Goal: Task Accomplishment & Management: Use online tool/utility

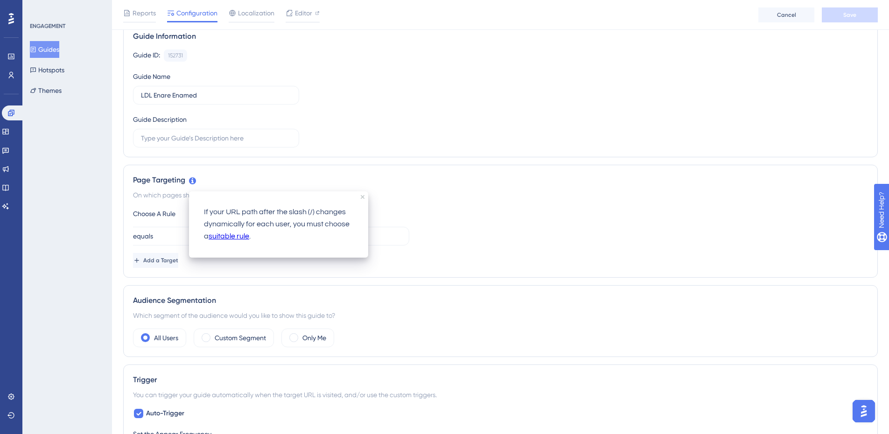
scroll to position [93, 0]
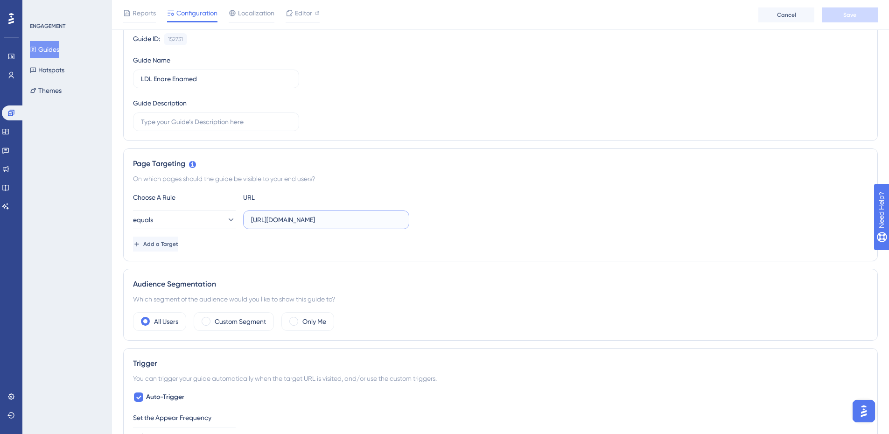
click at [287, 221] on input "[URL][DOMAIN_NAME]" at bounding box center [326, 220] width 150 height 10
click at [292, 221] on input "[URL][DOMAIN_NAME]" at bounding box center [326, 220] width 150 height 10
click at [293, 221] on input "[URL][DOMAIN_NAME]" at bounding box center [326, 220] width 150 height 10
click at [307, 219] on input "[URL][DOMAIN_NAME]" at bounding box center [326, 220] width 150 height 10
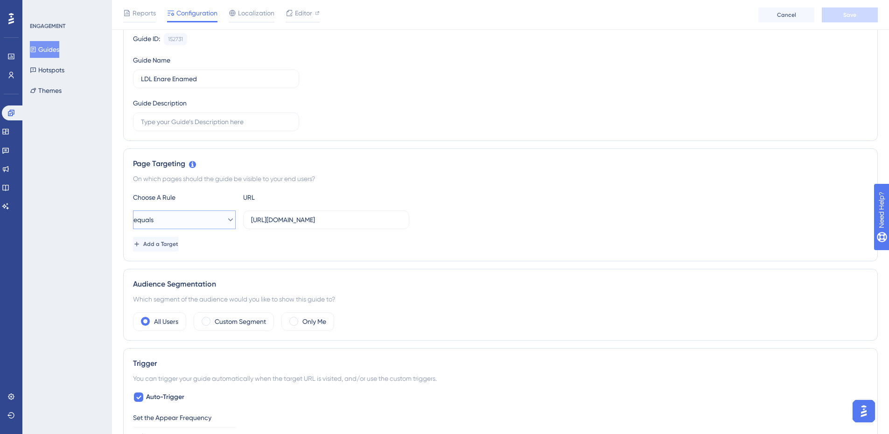
click at [201, 221] on button "equals" at bounding box center [184, 219] width 103 height 19
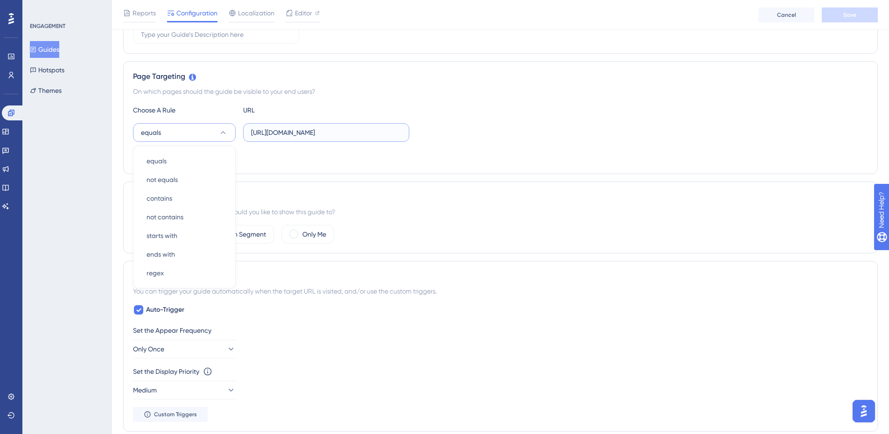
click at [346, 134] on input "[URL][DOMAIN_NAME]" at bounding box center [326, 132] width 150 height 10
drag, startPoint x: 359, startPoint y: 132, endPoint x: 440, endPoint y: 135, distance: 80.8
click at [440, 135] on div "equals [URL][DOMAIN_NAME]" at bounding box center [500, 132] width 735 height 19
click at [343, 134] on input "[URL][DOMAIN_NAME]" at bounding box center [326, 132] width 150 height 10
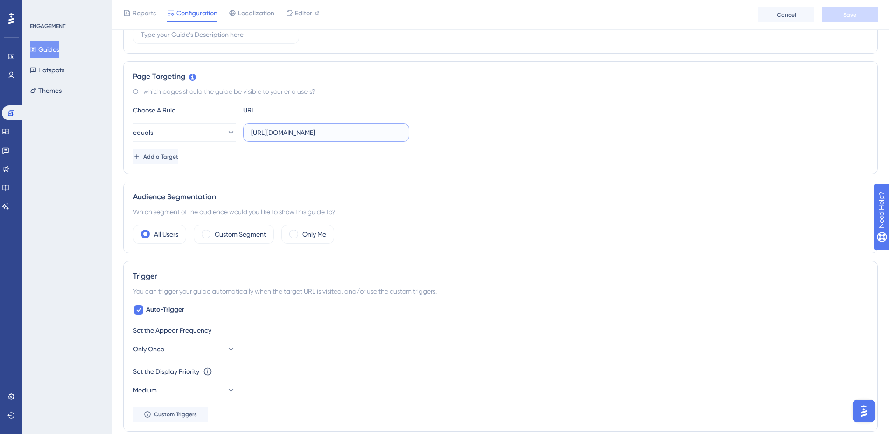
click at [382, 133] on input "[URL][DOMAIN_NAME]" at bounding box center [326, 132] width 150 height 10
drag, startPoint x: 311, startPoint y: 131, endPoint x: 322, endPoint y: 132, distance: 10.8
click at [322, 132] on input "[URL][DOMAIN_NAME]" at bounding box center [326, 132] width 150 height 10
drag, startPoint x: 394, startPoint y: 133, endPoint x: 374, endPoint y: 132, distance: 20.1
click at [393, 133] on input "[URL][DOMAIN_NAME]" at bounding box center [326, 132] width 150 height 10
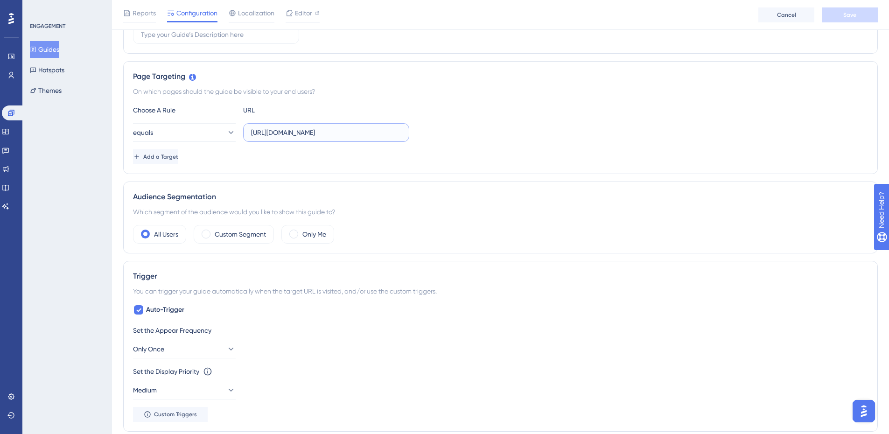
drag, startPoint x: 380, startPoint y: 132, endPoint x: 430, endPoint y: 133, distance: 49.9
click at [430, 133] on div "equals [URL][DOMAIN_NAME]" at bounding box center [500, 132] width 735 height 19
click at [369, 133] on input "[URL][DOMAIN_NAME]" at bounding box center [326, 132] width 150 height 10
click at [191, 138] on button "equals" at bounding box center [184, 132] width 103 height 19
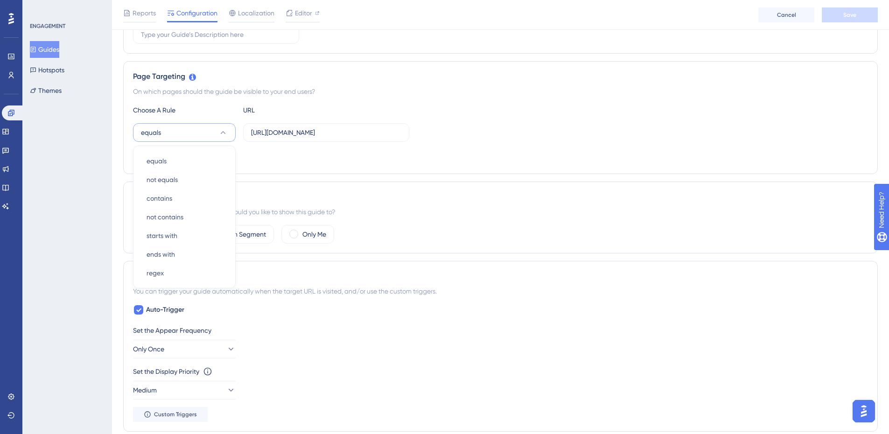
click at [268, 159] on div "Add a Target" at bounding box center [500, 156] width 735 height 15
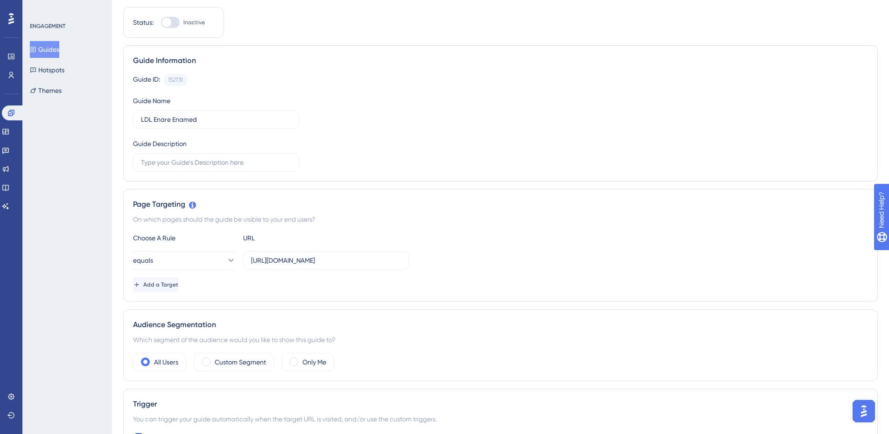
scroll to position [93, 0]
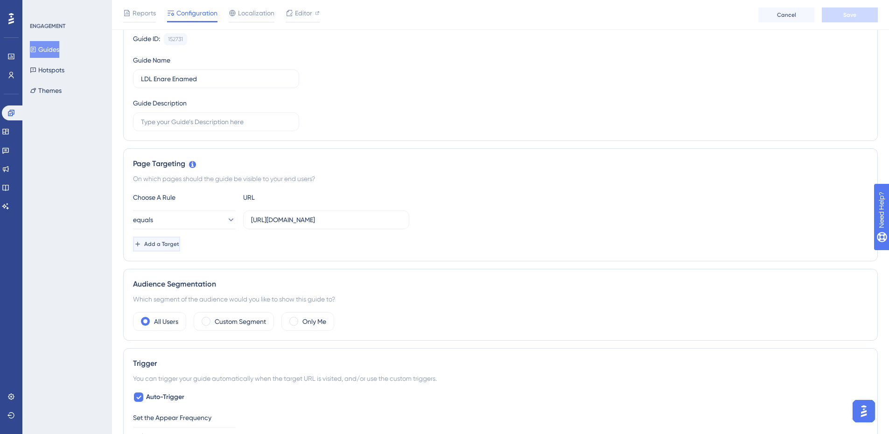
click at [180, 248] on button "Add a Target" at bounding box center [156, 244] width 47 height 15
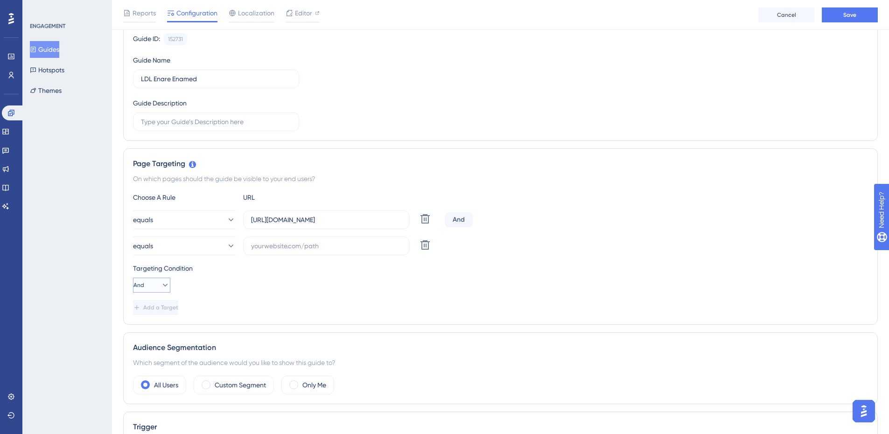
click at [152, 281] on button "And" at bounding box center [151, 285] width 37 height 15
click at [452, 289] on div "Targeting Condition And And And Or Or" at bounding box center [500, 278] width 735 height 30
click at [424, 239] on button at bounding box center [425, 245] width 17 height 17
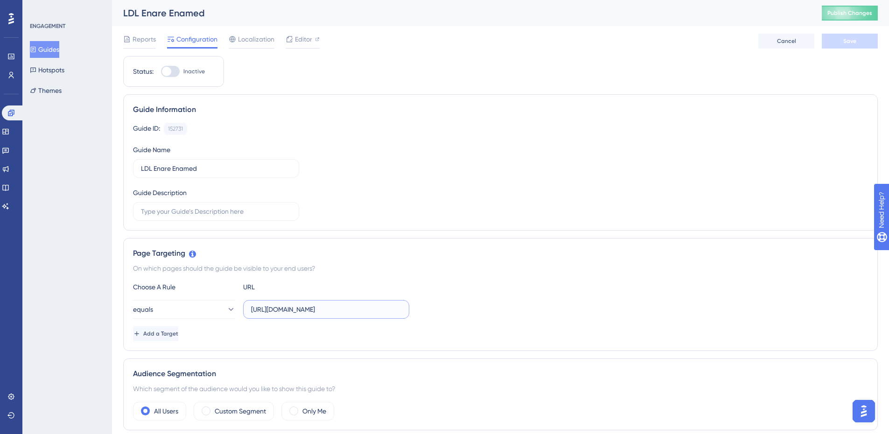
scroll to position [0, 63]
drag, startPoint x: 267, startPoint y: 308, endPoint x: 523, endPoint y: 315, distance: 255.4
click at [523, 315] on div "equals [URL][DOMAIN_NAME]" at bounding box center [500, 309] width 735 height 19
click at [330, 310] on input "[URL][DOMAIN_NAME]" at bounding box center [326, 309] width 150 height 10
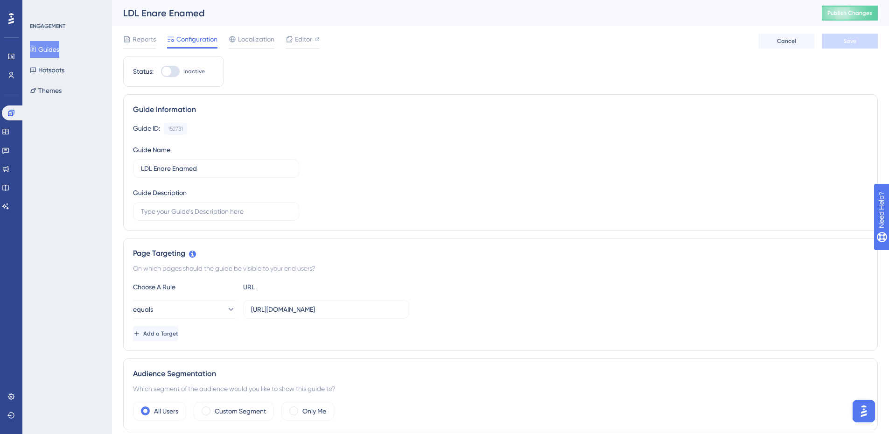
click at [396, 261] on div "Page Targeting On which pages should the guide be visible to your end users? Ch…" at bounding box center [500, 294] width 755 height 113
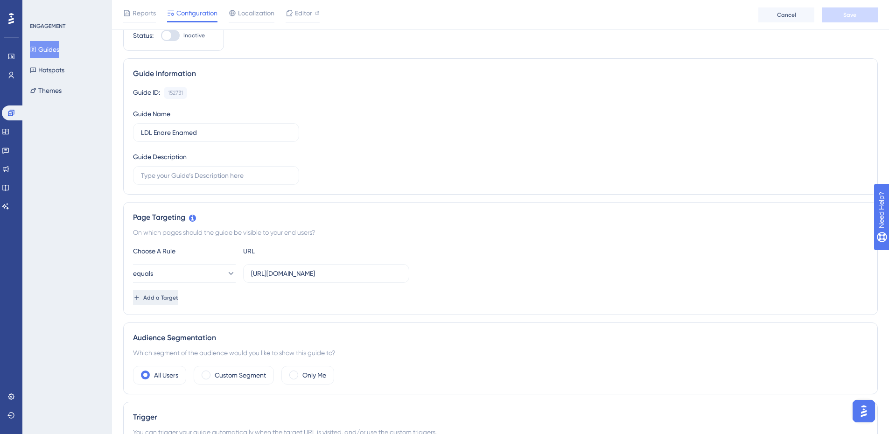
scroll to position [93, 0]
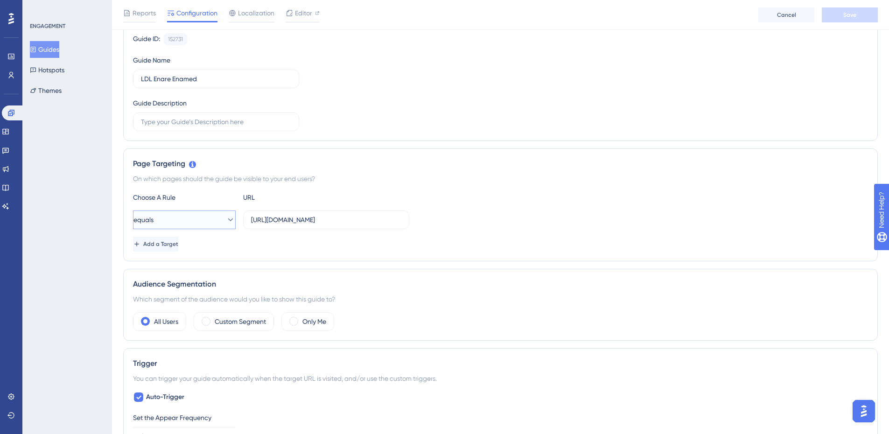
click at [226, 222] on icon at bounding box center [230, 219] width 9 height 9
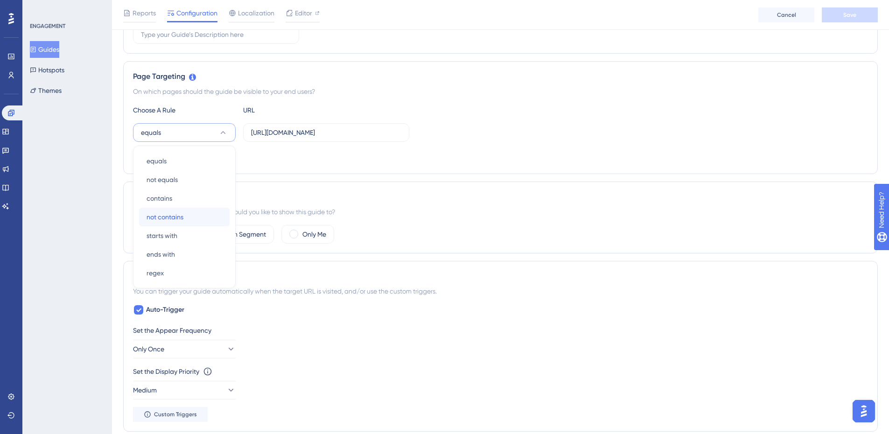
click at [202, 224] on div "not contains not contains" at bounding box center [185, 217] width 76 height 19
click at [213, 134] on button "not contains" at bounding box center [184, 132] width 103 height 19
click at [185, 157] on div "equals equals" at bounding box center [185, 161] width 76 height 19
click at [176, 159] on span "Add a Target" at bounding box center [160, 156] width 35 height 7
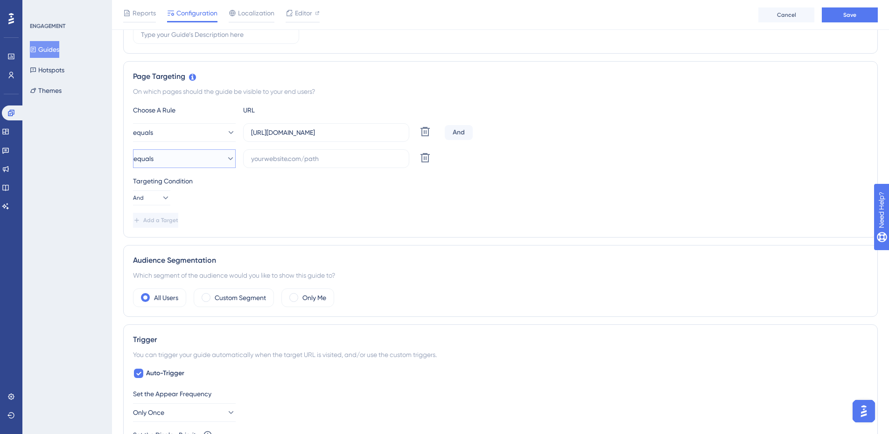
click at [199, 154] on button "equals" at bounding box center [184, 158] width 103 height 19
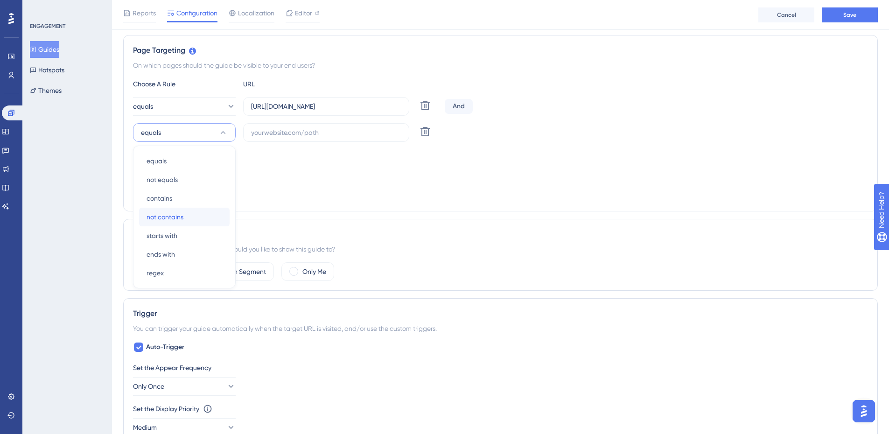
click at [183, 219] on span "not contains" at bounding box center [165, 216] width 37 height 11
click at [355, 106] on input "[URL][DOMAIN_NAME]" at bounding box center [326, 106] width 150 height 10
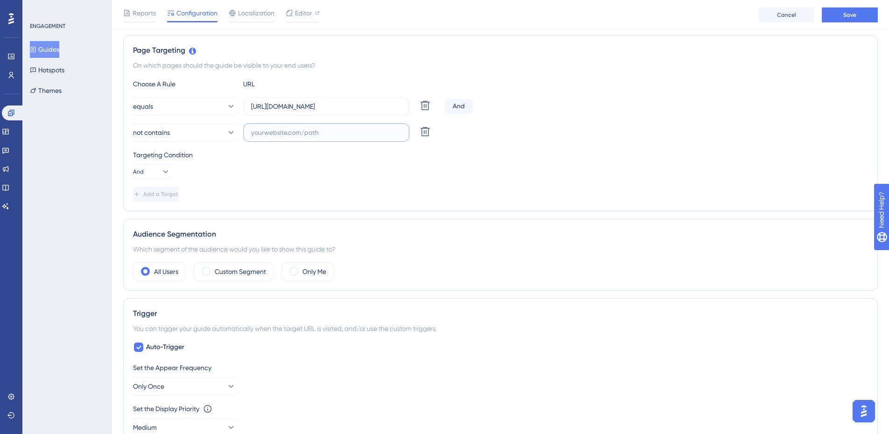
click at [336, 134] on input "text" at bounding box center [326, 132] width 150 height 10
paste input "[URL][DOMAIN_NAME]"
drag, startPoint x: 377, startPoint y: 131, endPoint x: 482, endPoint y: 135, distance: 105.5
click at [477, 136] on div "not contains [URL][DOMAIN_NAME] Delete" at bounding box center [500, 132] width 735 height 19
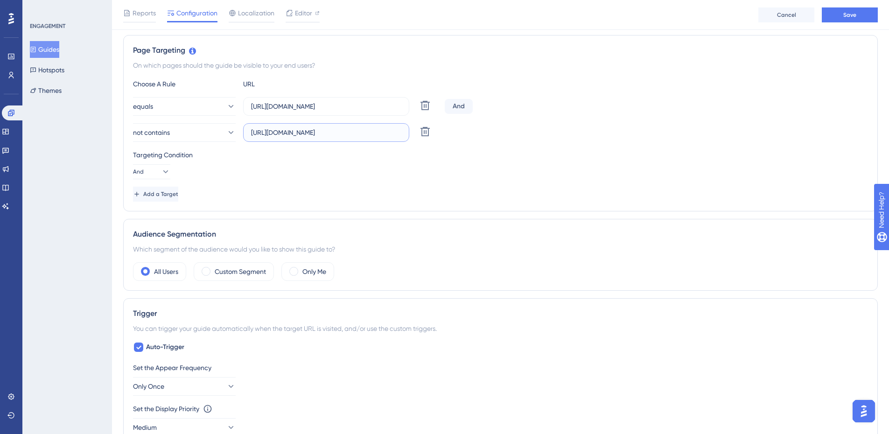
scroll to position [0, 35]
type input "[URL][DOMAIN_NAME]"
drag, startPoint x: 441, startPoint y: 129, endPoint x: 524, endPoint y: 140, distance: 84.8
click at [533, 143] on div "Choose A Rule URL equals [URL][DOMAIN_NAME] Delete And not contains [URL][DOMAI…" at bounding box center [500, 139] width 735 height 123
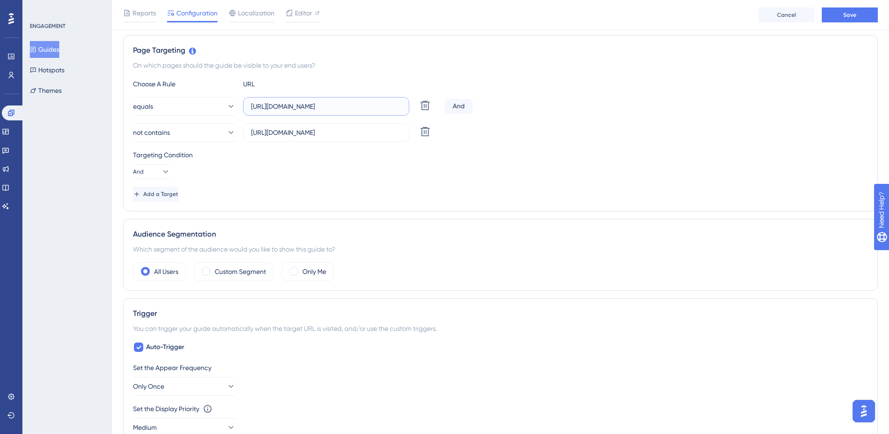
click at [360, 108] on input "[URL][DOMAIN_NAME]" at bounding box center [326, 106] width 150 height 10
drag, startPoint x: 372, startPoint y: 107, endPoint x: 503, endPoint y: 109, distance: 130.7
click at [503, 109] on div "equals [URL][DOMAIN_NAME] Delete And" at bounding box center [500, 106] width 735 height 19
click at [357, 102] on input "[URL][DOMAIN_NAME]" at bounding box center [326, 106] width 150 height 10
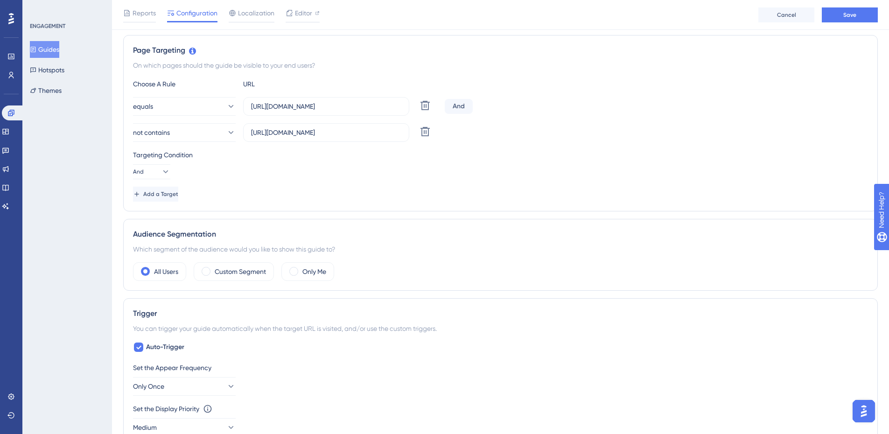
click at [331, 182] on div "Choose A Rule URL equals [URL][DOMAIN_NAME] Delete And not contains [URL][DOMAI…" at bounding box center [500, 139] width 735 height 123
drag, startPoint x: 315, startPoint y: 136, endPoint x: 492, endPoint y: 137, distance: 177.3
click at [492, 137] on div "not contains [URL][DOMAIN_NAME] Delete" at bounding box center [500, 132] width 735 height 19
click at [403, 127] on label "[URL][DOMAIN_NAME]" at bounding box center [326, 132] width 166 height 19
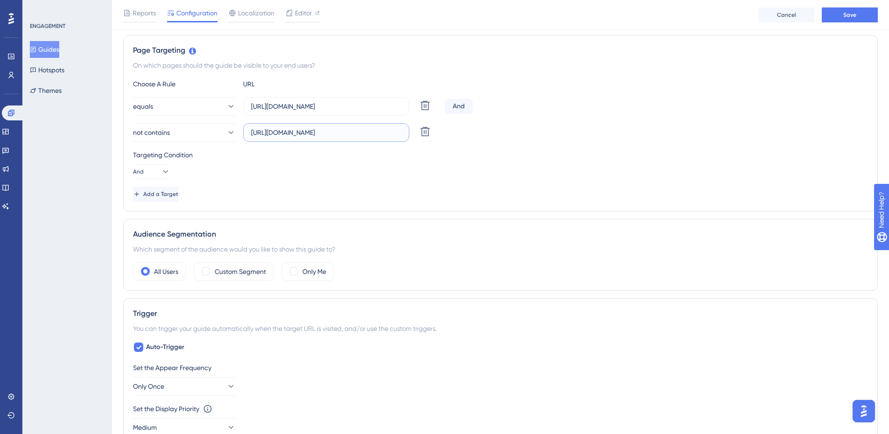
click at [401, 127] on input "[URL][DOMAIN_NAME]" at bounding box center [326, 132] width 150 height 10
click at [425, 133] on icon at bounding box center [424, 131] width 9 height 9
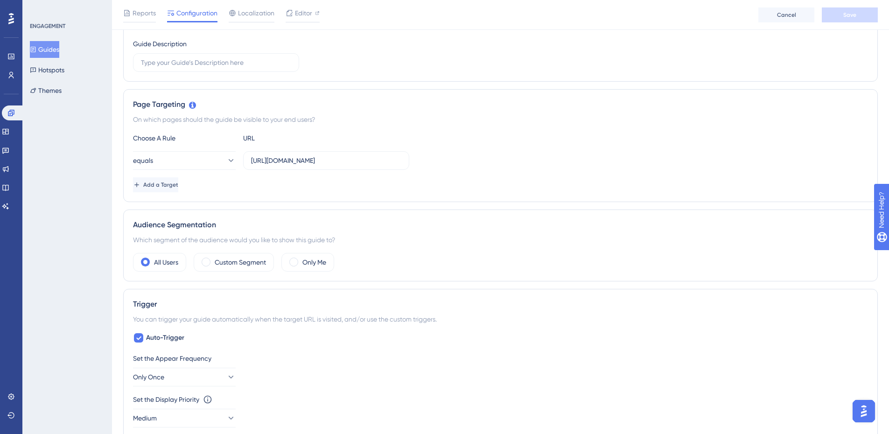
scroll to position [113, 0]
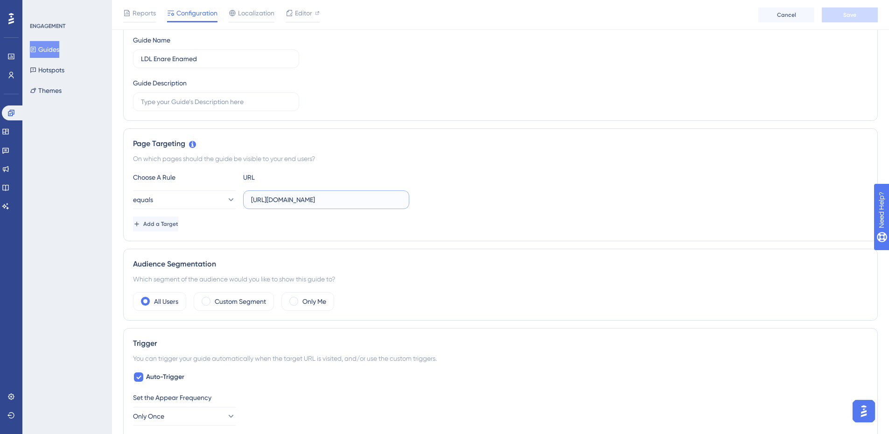
click at [326, 198] on input "[URL][DOMAIN_NAME]" at bounding box center [326, 200] width 150 height 10
paste input "?endereco=false"
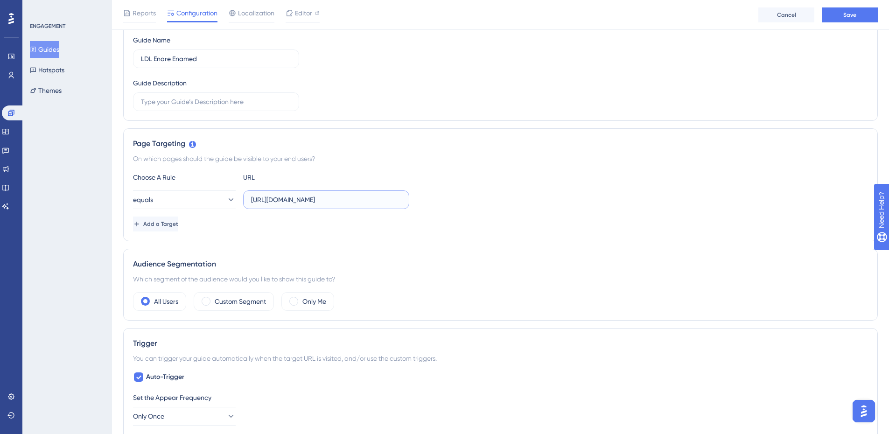
type input "[URL][DOMAIN_NAME]"
click at [216, 200] on button "equals" at bounding box center [184, 199] width 103 height 19
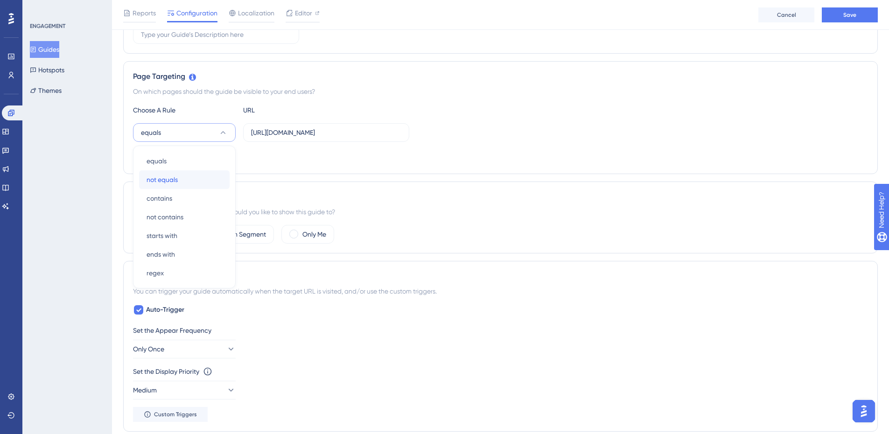
click at [190, 181] on div "not equals not equals" at bounding box center [185, 179] width 76 height 19
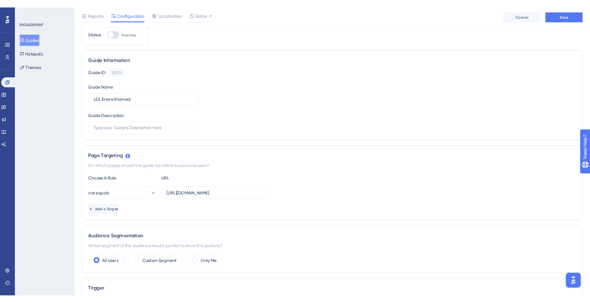
scroll to position [0, 0]
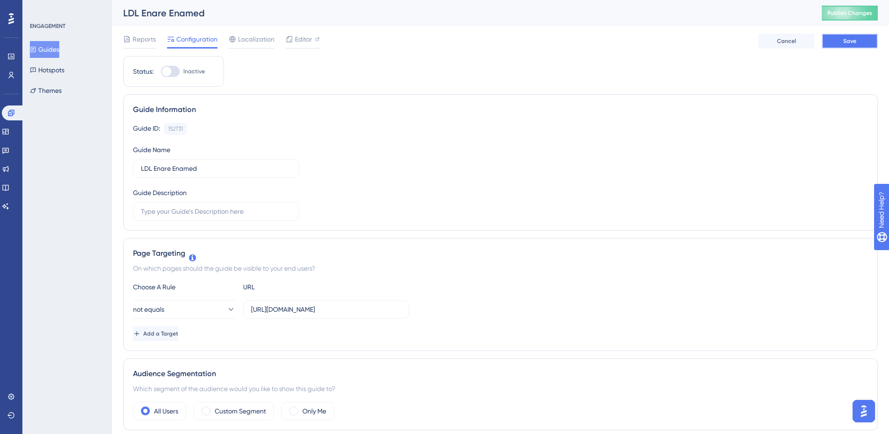
click at [849, 47] on button "Save" at bounding box center [850, 41] width 56 height 15
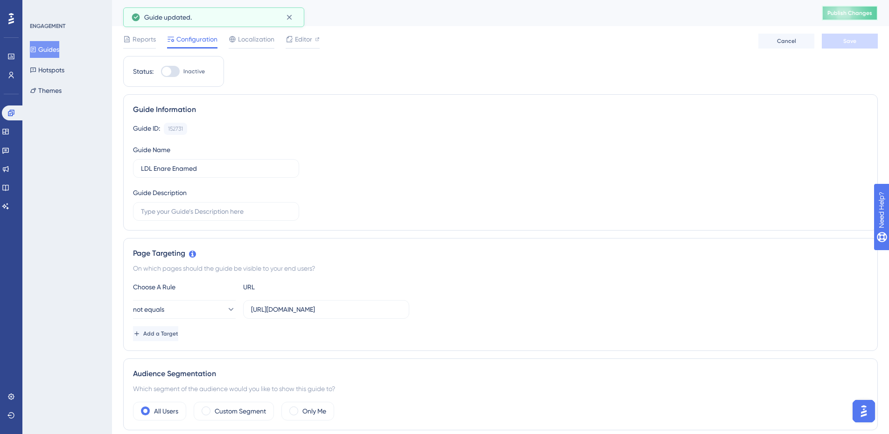
click at [847, 17] on button "Publish Changes" at bounding box center [850, 13] width 56 height 15
